Goal: Task Accomplishment & Management: Complete application form

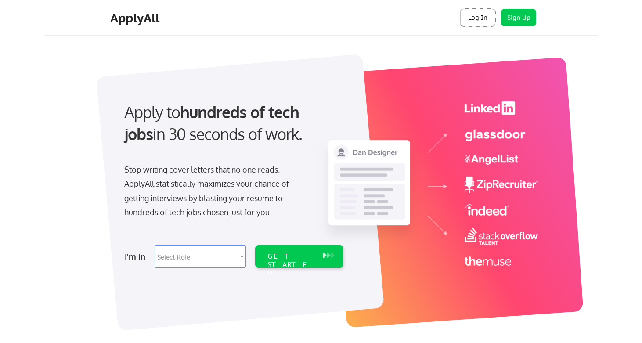
click at [474, 14] on button "Log In" at bounding box center [478, 18] width 35 height 18
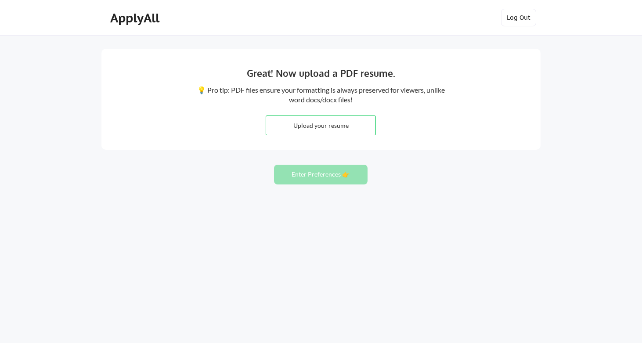
click at [335, 131] on input "file" at bounding box center [320, 125] width 109 height 19
type input "C:\fakepath\Anne_Segars_Resume_09102025.pdf"
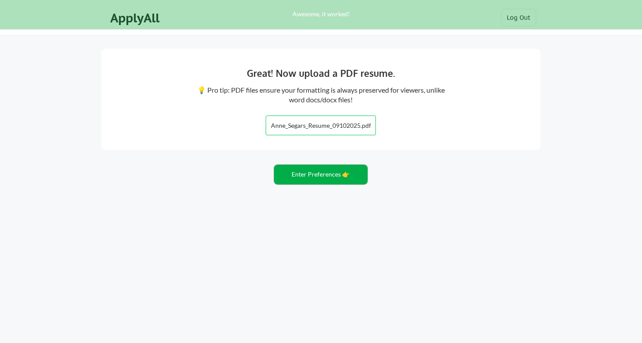
click at [339, 178] on button "Enter Preferences 👉" at bounding box center [321, 175] width 94 height 20
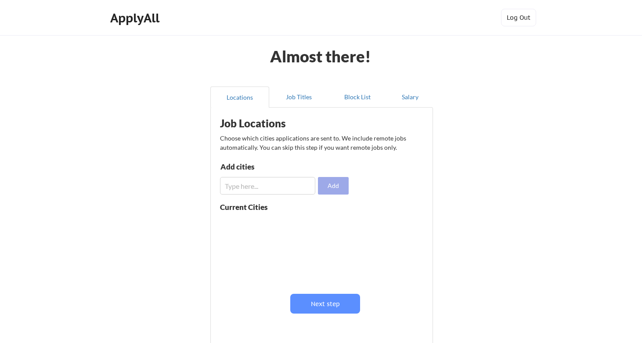
click at [333, 184] on button "Add" at bounding box center [333, 186] width 31 height 18
click at [264, 189] on input "input" at bounding box center [267, 186] width 95 height 18
type input "remote"
click at [347, 185] on button "Add" at bounding box center [333, 186] width 31 height 18
click at [258, 192] on input "input" at bounding box center [267, 186] width 95 height 18
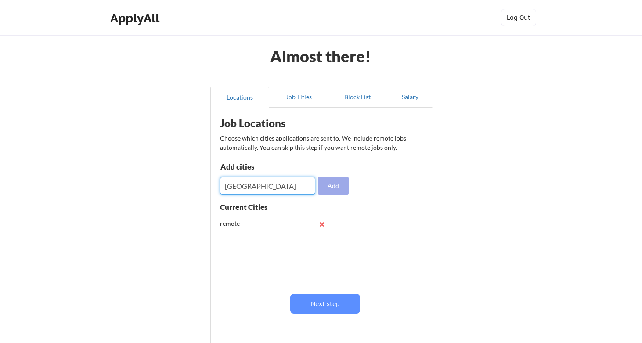
type input "Denver"
click at [328, 185] on button "Add" at bounding box center [333, 186] width 31 height 18
click at [252, 188] on input "input" at bounding box center [267, 186] width 95 height 18
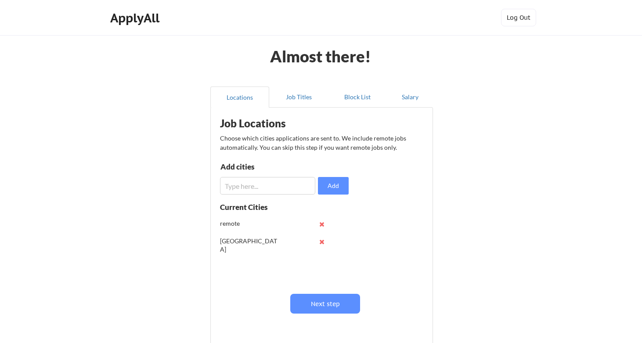
click at [227, 225] on div "remote" at bounding box center [249, 223] width 58 height 9
click at [223, 224] on div "remote" at bounding box center [249, 223] width 58 height 9
click at [320, 240] on button at bounding box center [322, 242] width 7 height 7
click at [323, 223] on button at bounding box center [322, 224] width 7 height 7
click at [279, 191] on input "input" at bounding box center [267, 186] width 95 height 18
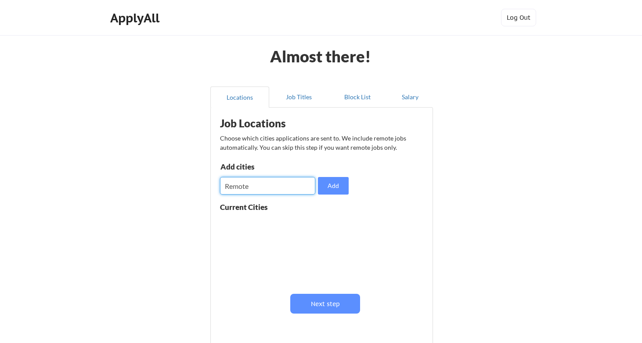
type input "Remote"
click at [341, 185] on button "Add" at bounding box center [333, 186] width 31 height 18
click at [271, 185] on input "input" at bounding box center [267, 186] width 95 height 18
type input "Denver"
click at [326, 185] on button "Add" at bounding box center [333, 186] width 31 height 18
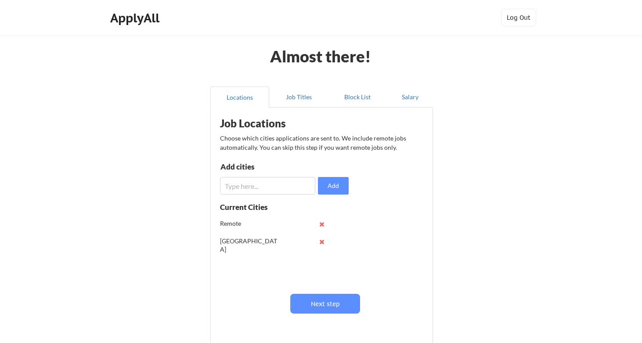
click at [229, 188] on input "input" at bounding box center [267, 186] width 95 height 18
type input "N"
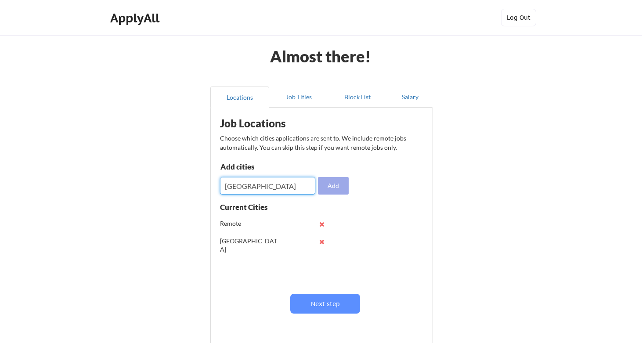
type input "Boston"
click at [339, 185] on button "Add" at bounding box center [333, 186] width 31 height 18
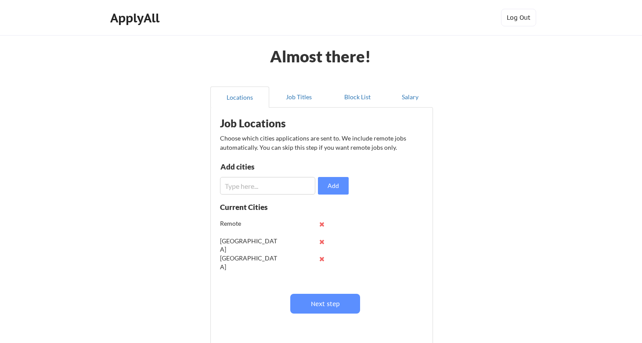
click at [241, 186] on input "input" at bounding box center [267, 186] width 95 height 18
type input "N"
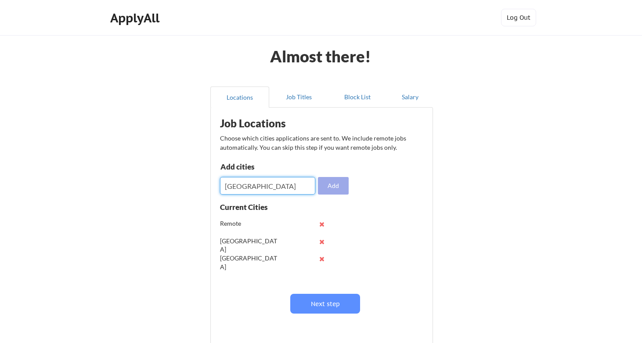
type input "San Diego"
click at [334, 187] on button "Add" at bounding box center [333, 186] width 31 height 18
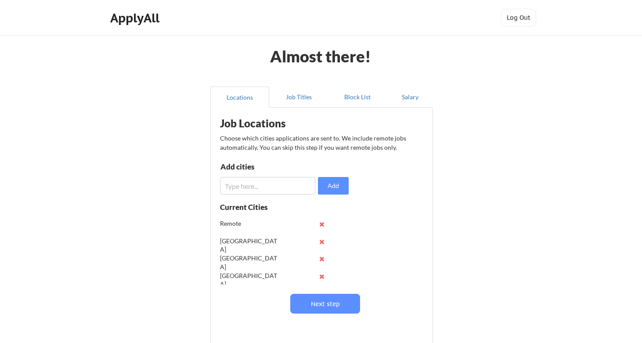
click at [321, 224] on button at bounding box center [322, 224] width 7 height 7
click at [320, 224] on button at bounding box center [322, 224] width 7 height 7
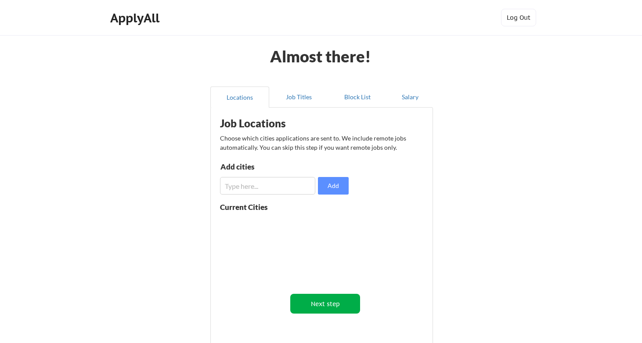
click at [316, 308] on button "Next step" at bounding box center [325, 304] width 70 height 20
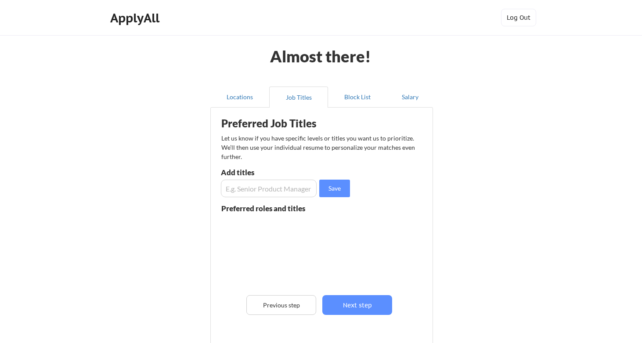
click at [265, 189] on input "input" at bounding box center [269, 189] width 96 height 18
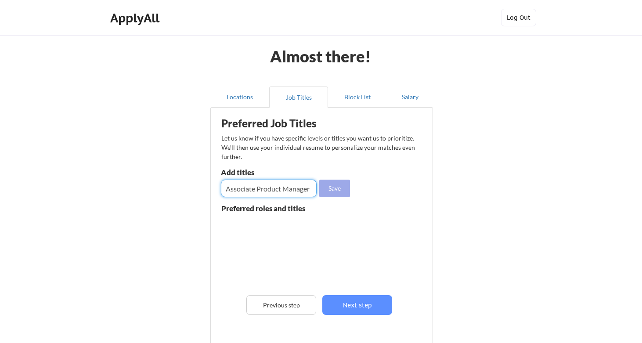
type input "Associate Product Manager"
click at [338, 188] on button "Save" at bounding box center [334, 189] width 31 height 18
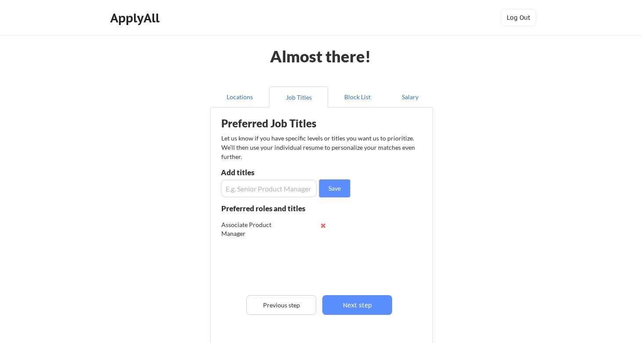
click at [274, 189] on input "input" at bounding box center [269, 189] width 96 height 18
type input "Producer"
click at [333, 190] on button "Save" at bounding box center [334, 189] width 31 height 18
click at [254, 187] on input "input" at bounding box center [269, 189] width 96 height 18
drag, startPoint x: 261, startPoint y: 187, endPoint x: 193, endPoint y: 181, distance: 68.4
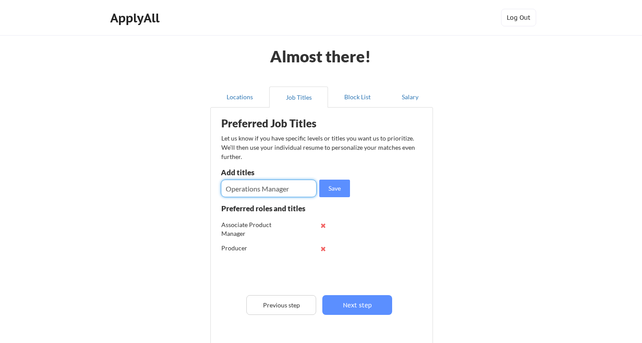
click at [193, 181] on div "Almost there! Locations Job Titles Block List Salary Preferred Job Titles Let u…" at bounding box center [321, 223] width 642 height 446
type input "Media Manager"
click at [344, 186] on button "Save" at bounding box center [334, 189] width 31 height 18
click at [240, 190] on input "input" at bounding box center [269, 189] width 96 height 18
type input "Scrum Master"
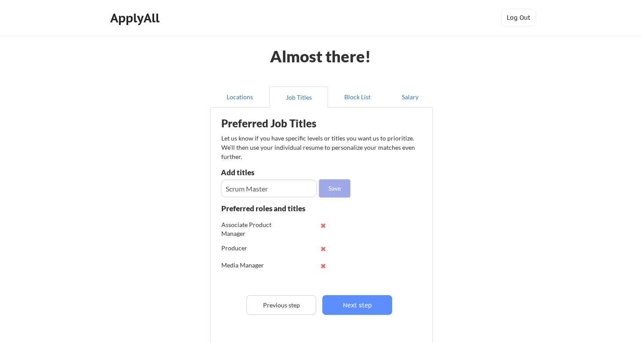
click at [337, 187] on button "Save" at bounding box center [334, 189] width 31 height 18
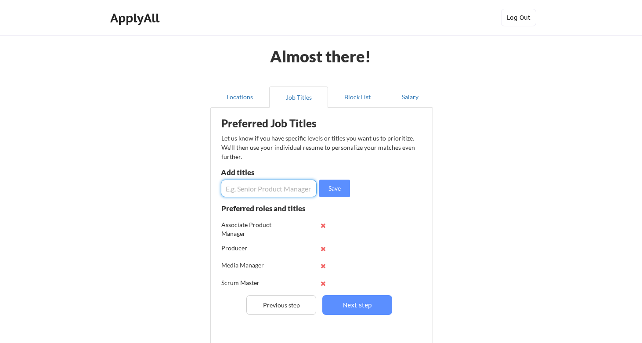
click at [249, 190] on input "input" at bounding box center [269, 189] width 96 height 18
type input "Media Specialist"
click at [341, 191] on button "Save" at bounding box center [334, 189] width 31 height 18
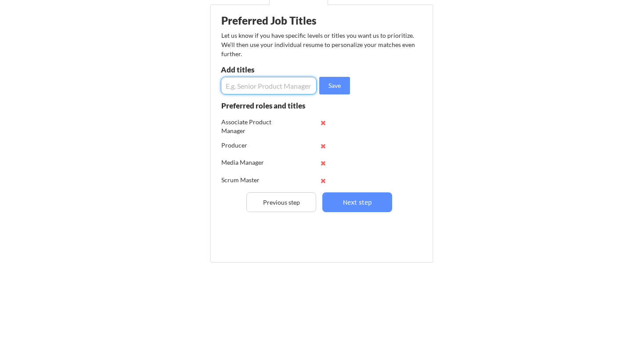
click at [269, 84] on input "input" at bounding box center [269, 86] width 96 height 18
type input "Client Engagement"
click at [341, 89] on button "Save" at bounding box center [334, 86] width 31 height 18
click at [276, 90] on input "input" at bounding box center [269, 86] width 96 height 18
type input "Product Management"
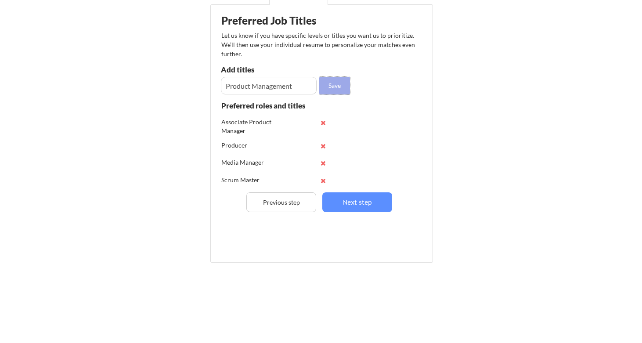
click at [349, 79] on button "Save" at bounding box center [334, 86] width 31 height 18
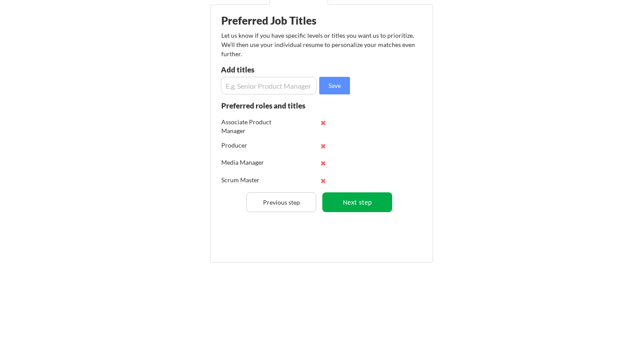
click at [362, 205] on button "Next step" at bounding box center [358, 202] width 70 height 20
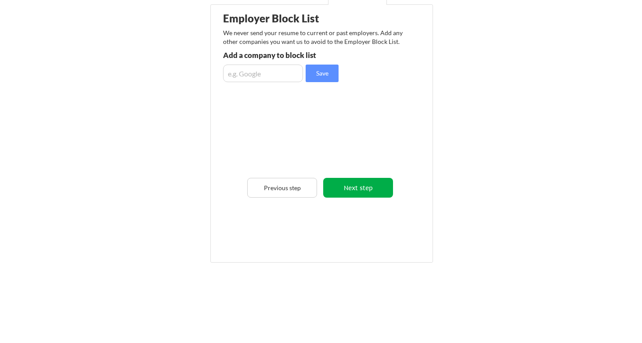
click at [346, 192] on button "Next step" at bounding box center [358, 188] width 70 height 20
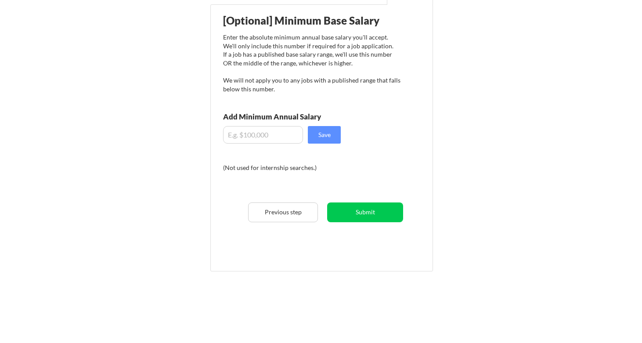
click at [264, 137] on input "input" at bounding box center [263, 135] width 80 height 18
type input "$120,000"
click at [341, 135] on div "[Optional] Minimum Base Salary Enter the absolute minimum annual base salary yo…" at bounding box center [323, 134] width 217 height 251
click at [328, 135] on button "Save" at bounding box center [324, 135] width 33 height 18
click at [360, 214] on button "Submit" at bounding box center [365, 213] width 76 height 20
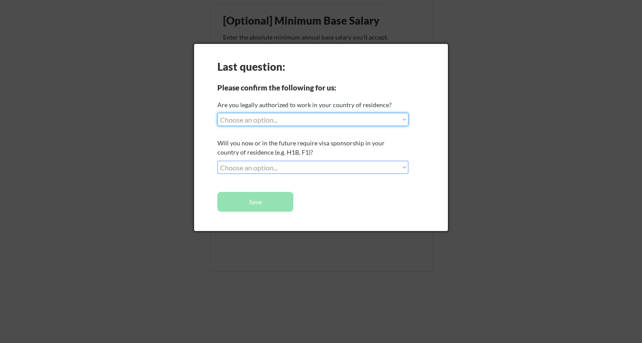
click at [306, 120] on select "Choose an option... Yes, I am a US Citizen Yes, I am a Canadian Citizen Yes, I …" at bounding box center [313, 119] width 191 height 13
select select ""yes__i_am_a_us_citizen""
click at [218, 113] on select "Choose an option... Yes, I am a US Citizen Yes, I am a Canadian Citizen Yes, I …" at bounding box center [313, 119] width 191 height 13
click at [324, 167] on select "Choose an option... No, I will not need sponsorship Yes, I will need sponsorship" at bounding box center [313, 167] width 191 height 13
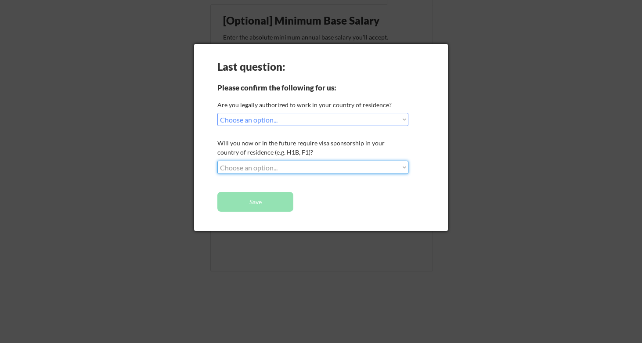
select select ""no__i_will_not_need_sponsorship""
click at [218, 161] on select "Choose an option... No, I will not need sponsorship Yes, I will need sponsorship" at bounding box center [313, 167] width 191 height 13
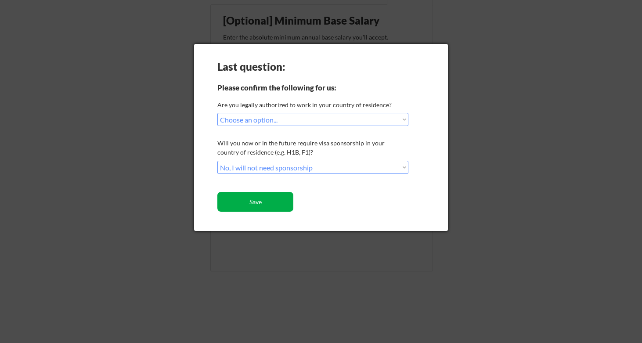
click at [270, 201] on button "Save" at bounding box center [256, 202] width 76 height 20
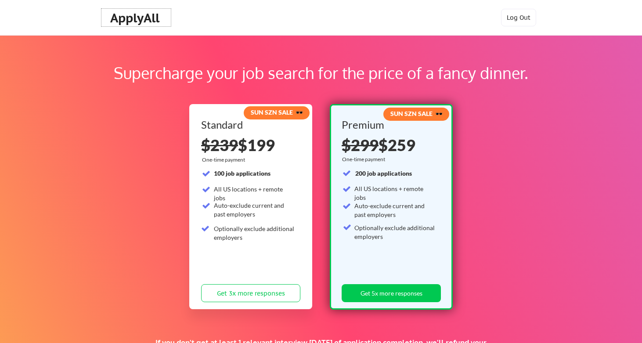
click at [146, 16] on div "ApplyAll" at bounding box center [136, 18] width 52 height 15
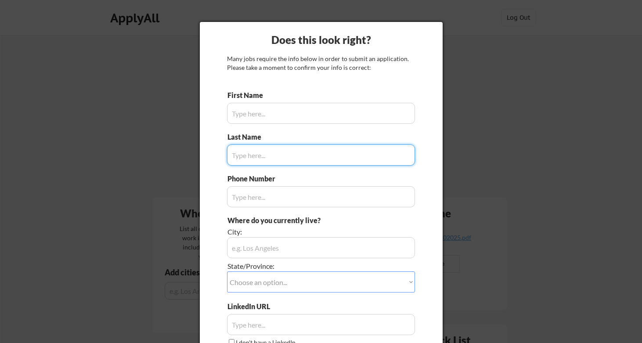
click at [239, 117] on input "input" at bounding box center [321, 113] width 188 height 21
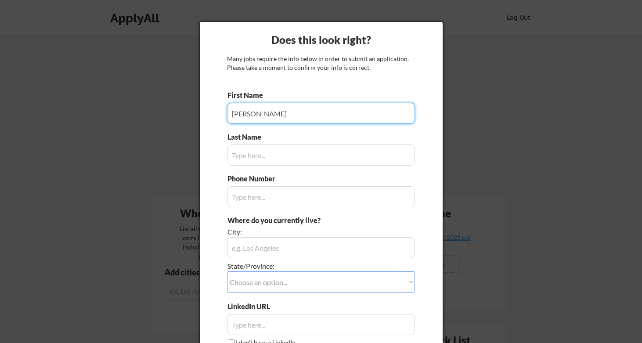
type input "Anne"
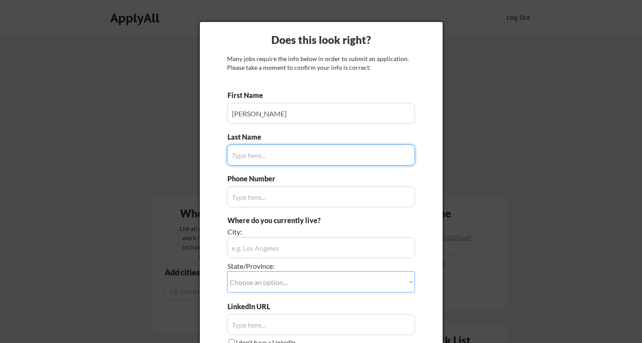
click at [264, 159] on input "input" at bounding box center [321, 155] width 188 height 21
type input "Segars"
click at [260, 195] on input "input" at bounding box center [321, 196] width 188 height 21
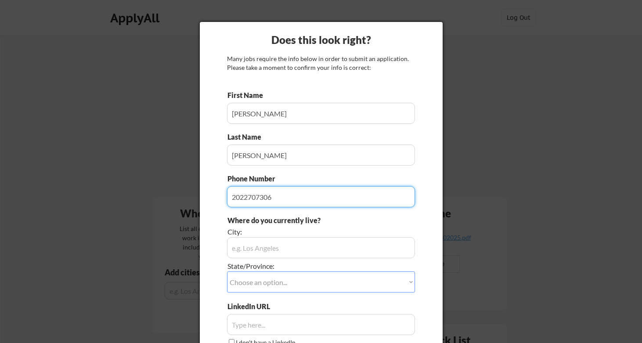
scroll to position [69, 0]
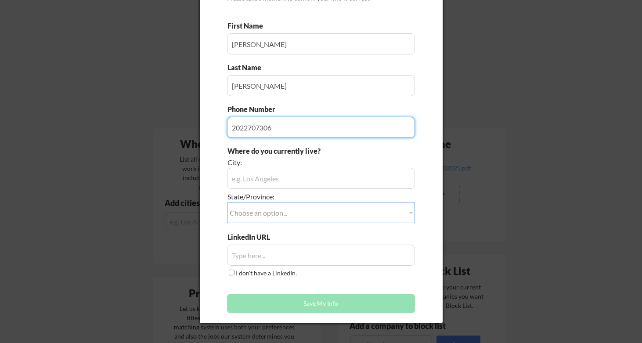
type input "2022707306"
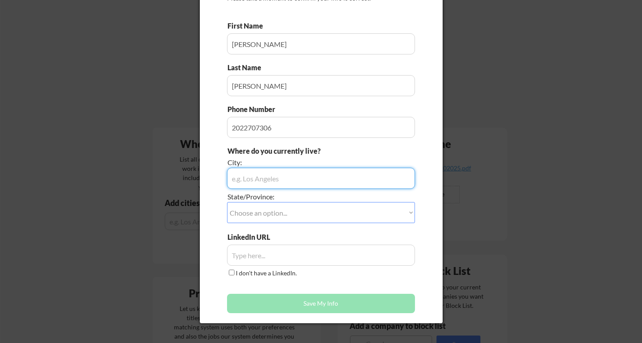
click at [259, 182] on input "input" at bounding box center [321, 178] width 188 height 21
type input "San Juan"
click at [287, 216] on select "Choose an option... Other/Not Applicable Alabama Alaska Alberta Arizona Arkansa…" at bounding box center [321, 212] width 188 height 21
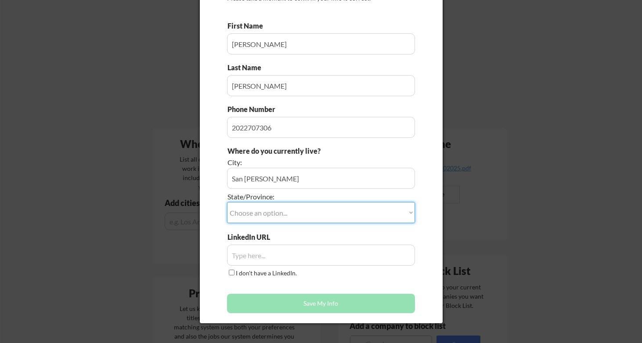
select select ""Other/Not Applicable""
click at [227, 202] on select "Choose an option... Other/Not Applicable Alabama Alaska Alberta Arizona Arkansa…" at bounding box center [321, 212] width 188 height 21
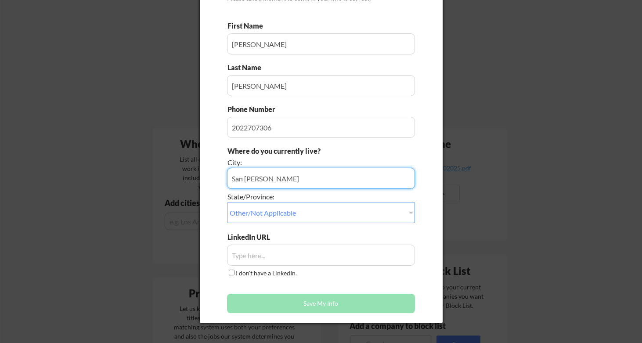
drag, startPoint x: 265, startPoint y: 180, endPoint x: 222, endPoint y: 174, distance: 44.0
click at [222, 174] on div "Does this look right? Many jobs require the info below in order to submit an ap…" at bounding box center [321, 138] width 243 height 371
type input "S"
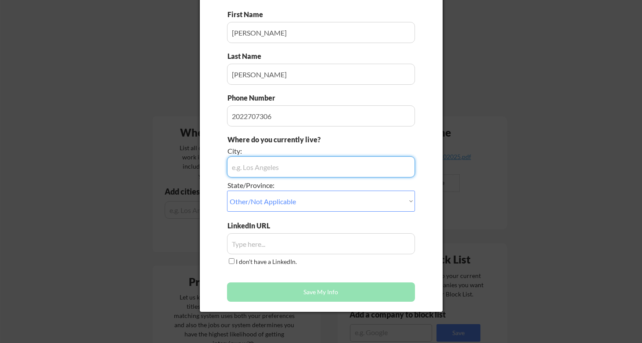
scroll to position [83, 0]
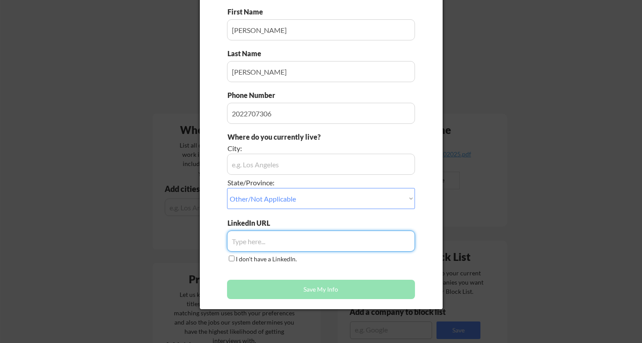
click at [241, 245] on input "input" at bounding box center [321, 241] width 188 height 21
paste input "www.linkedin.com/in/ anne-segars-1411bb38"
type input "www.linkedin.com/in/ anne-segars-1411bb38"
click at [262, 287] on button "Save My Info" at bounding box center [321, 289] width 188 height 19
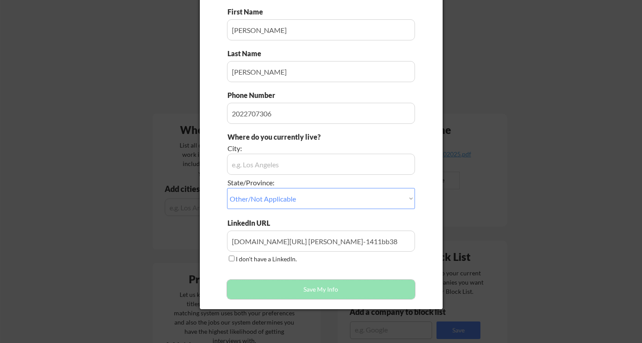
click at [264, 290] on button "Save My Info" at bounding box center [321, 289] width 188 height 19
click at [359, 261] on div "LinkedIn URL I don't have a LinkedIn." at bounding box center [321, 241] width 188 height 46
click at [384, 200] on select "Choose an option... Other/Not Applicable Alabama Alaska Alberta Arizona Arkansa…" at bounding box center [321, 198] width 188 height 21
click at [227, 188] on select "Choose an option... Other/Not Applicable Alabama Alaska Alberta Arizona Arkansa…" at bounding box center [321, 198] width 188 height 21
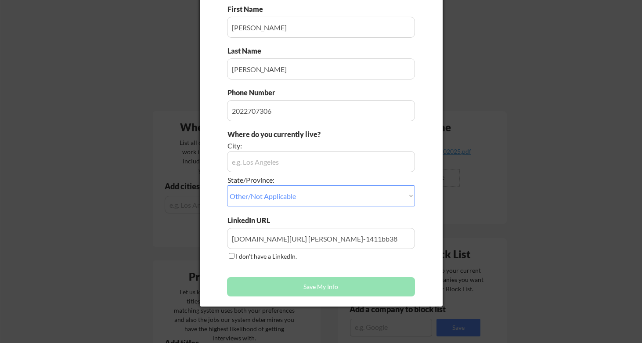
scroll to position [86, 0]
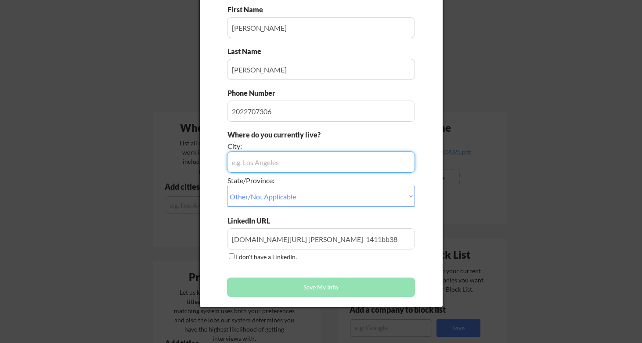
click at [321, 161] on input "input" at bounding box center [321, 162] width 188 height 21
click at [336, 286] on button "Save My Info" at bounding box center [321, 287] width 188 height 19
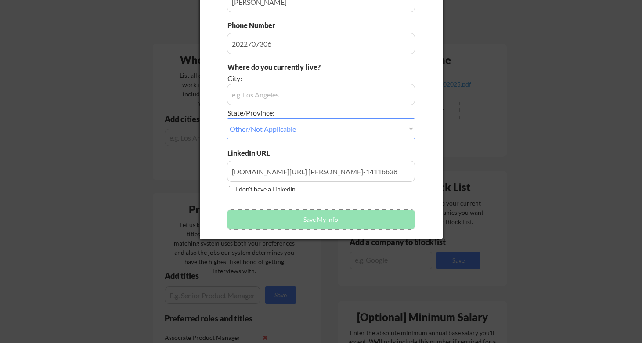
scroll to position [152, 0]
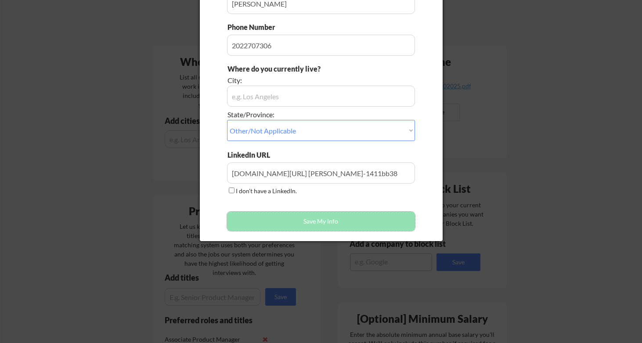
click at [334, 120] on select "Choose an option... Other/Not Applicable Alabama Alaska Alberta Arizona Arkansa…" at bounding box center [321, 130] width 188 height 21
select select ""Other/Not Applicable""
click at [227, 120] on select "Choose an option... Other/Not Applicable Alabama Alaska Alberta Arizona Arkansa…" at bounding box center [321, 130] width 188 height 21
click at [261, 98] on input "input" at bounding box center [321, 96] width 188 height 21
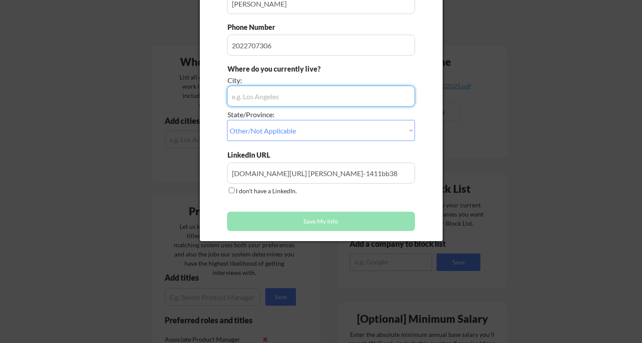
type input "P"
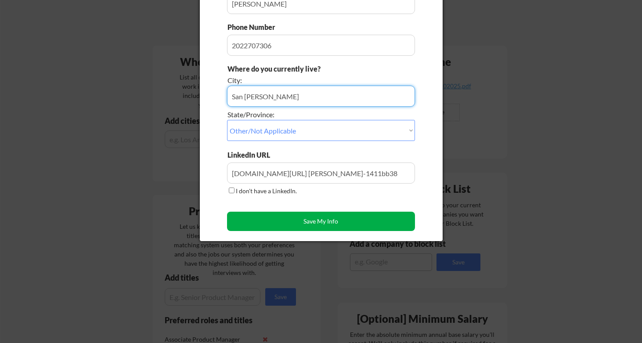
type input "San Juan"
click at [296, 230] on button "Save My Info" at bounding box center [321, 221] width 188 height 19
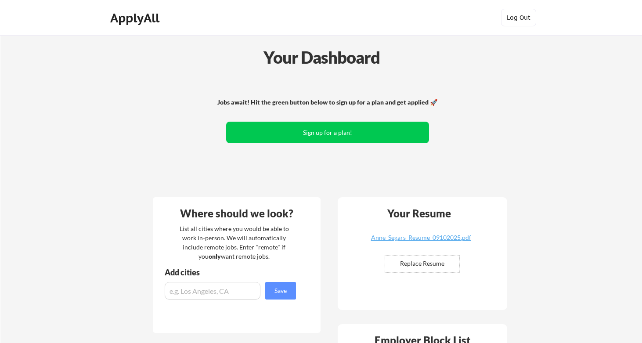
scroll to position [55, 0]
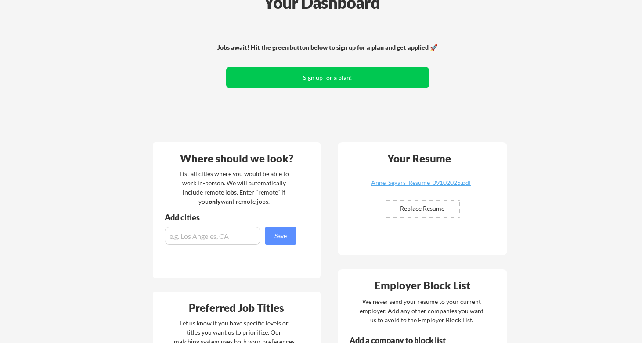
click at [406, 210] on input "file" at bounding box center [422, 209] width 74 height 17
type input "C:\fakepath\Anne_Segars_Resume_09102025.pdf"
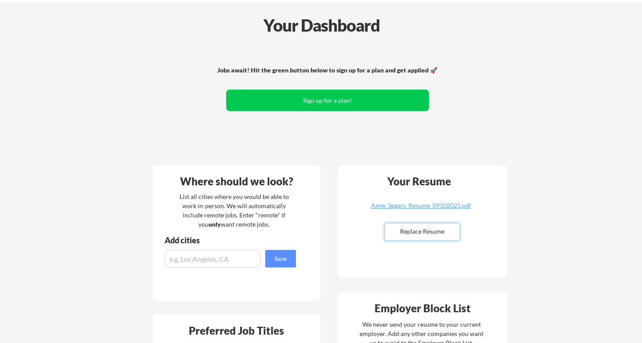
scroll to position [0, 0]
